Goal: Transaction & Acquisition: Purchase product/service

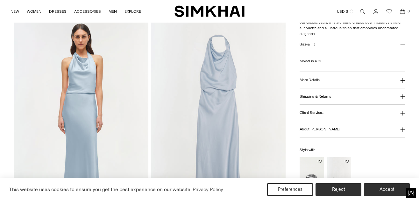
scroll to position [444, 0]
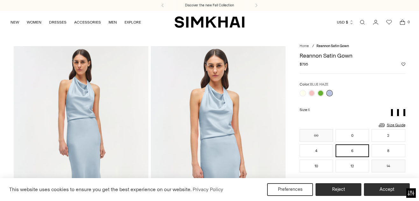
click at [321, 57] on h1 "Reannon Satin Gown" at bounding box center [352, 56] width 106 height 6
copy h1 "Reannon Satin Gown"
